Goal: Complete application form: Complete application form

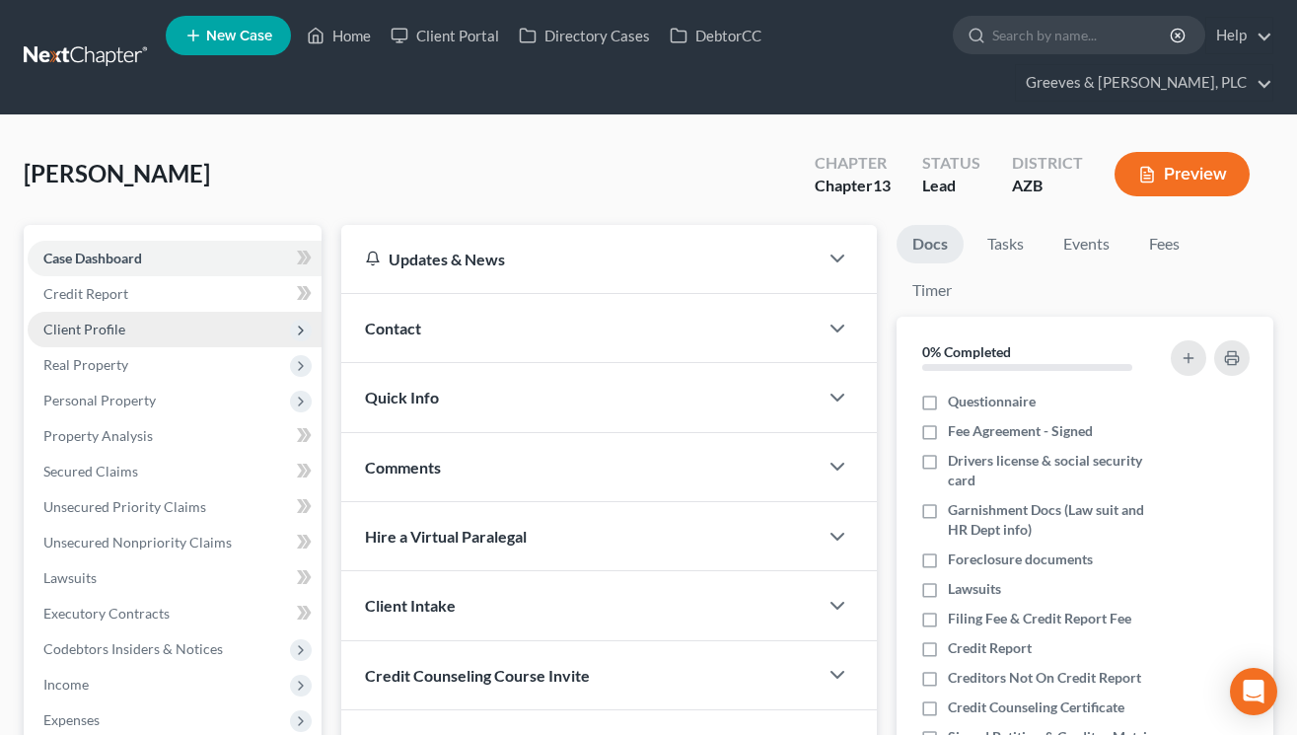
click at [216, 335] on span "Client Profile" at bounding box center [175, 330] width 294 height 36
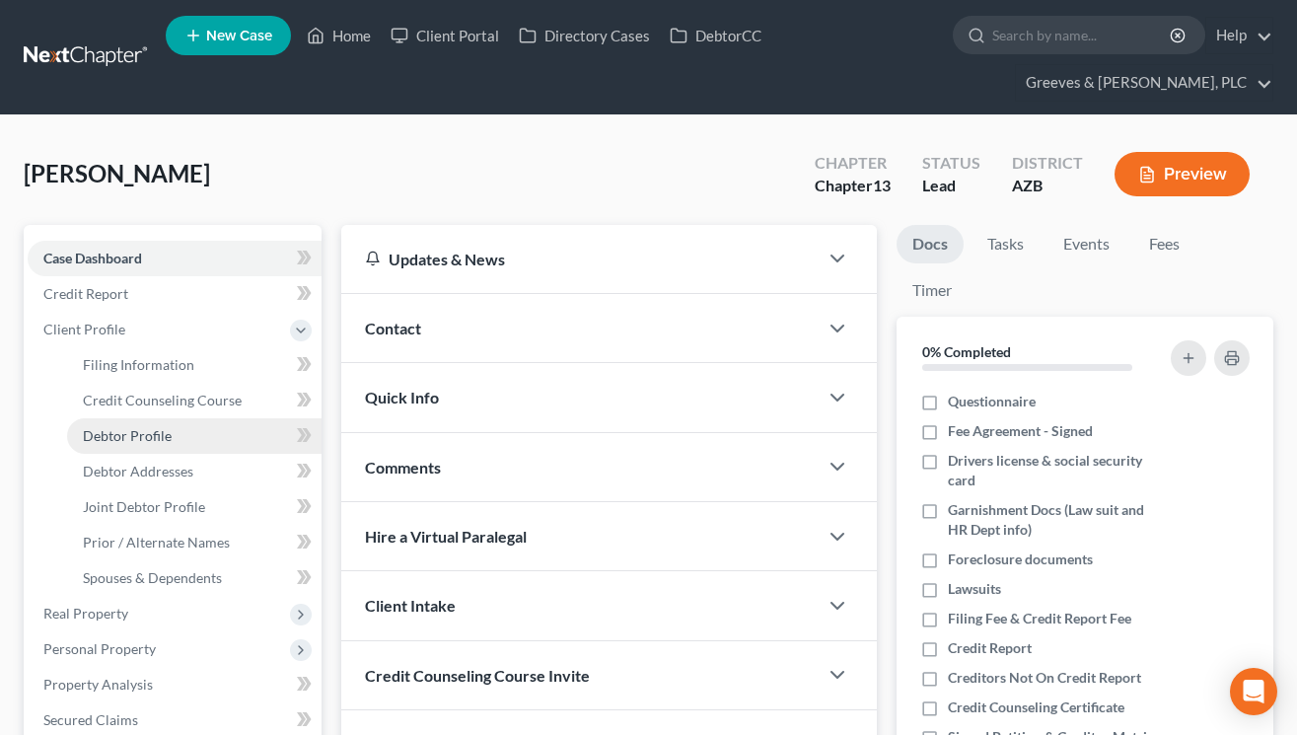
click at [226, 421] on link "Debtor Profile" at bounding box center [194, 436] width 255 height 36
select select "1"
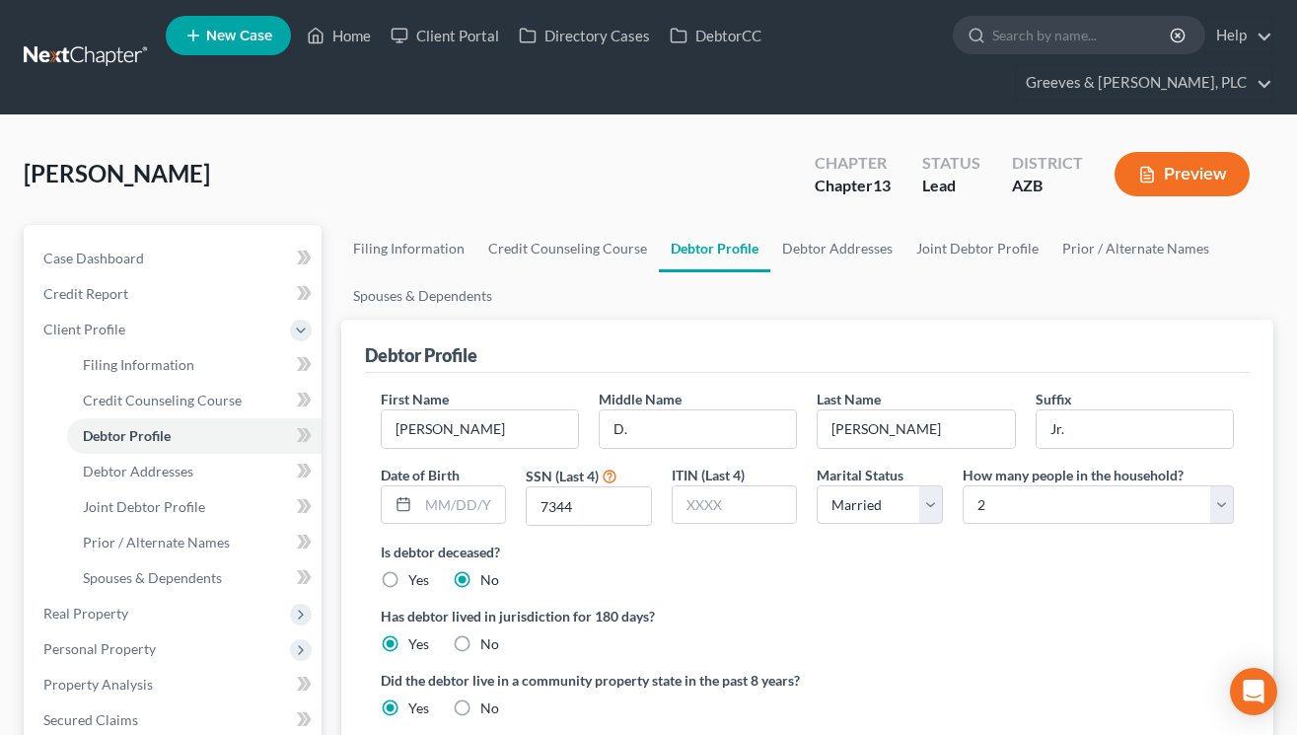
radio input "true"
click at [195, 471] on link "Debtor Addresses" at bounding box center [194, 472] width 255 height 36
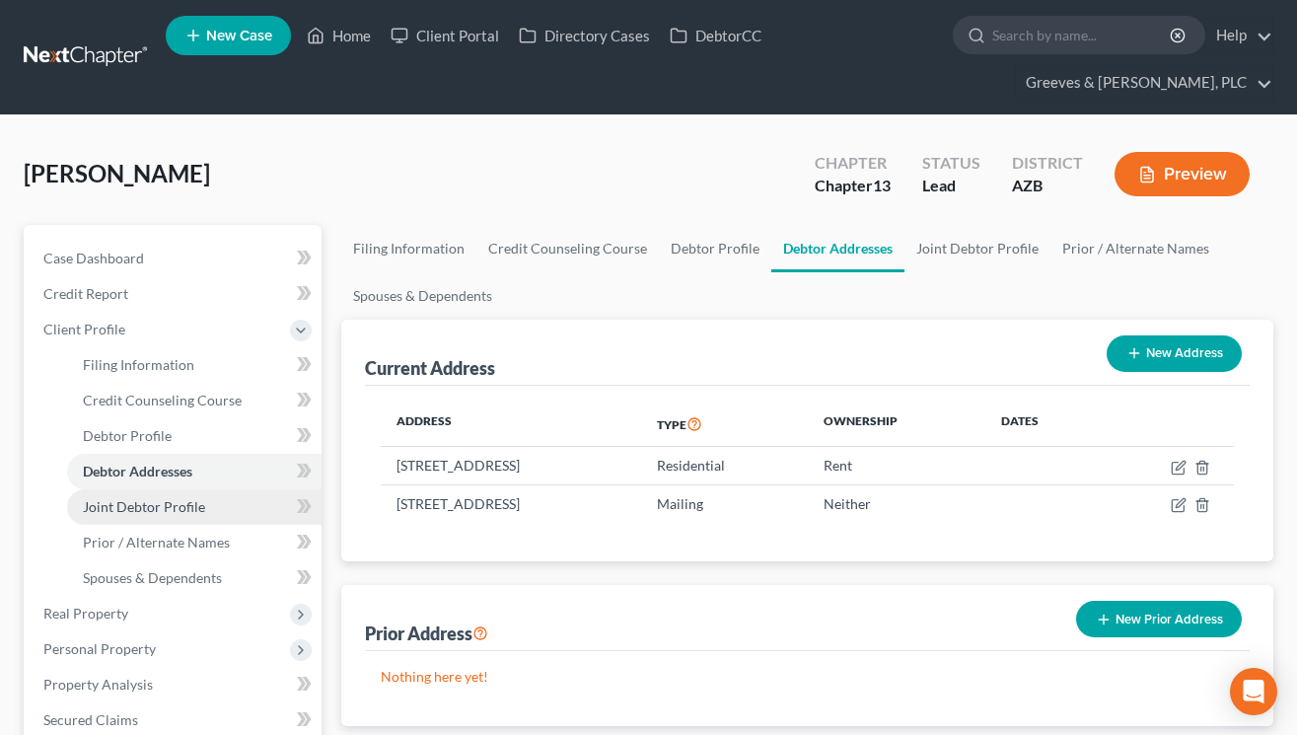
click at [216, 501] on link "Joint Debtor Profile" at bounding box center [194, 507] width 255 height 36
